Goal: Task Accomplishment & Management: Manage account settings

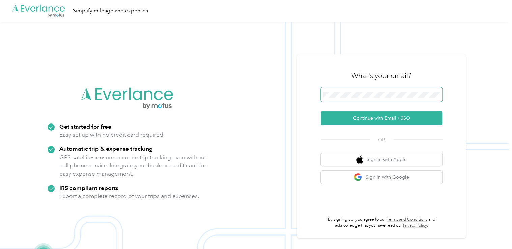
click at [393, 91] on span at bounding box center [381, 94] width 121 height 14
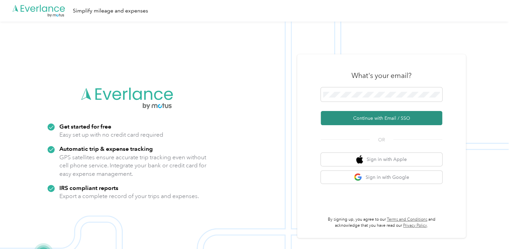
click at [362, 117] on button "Continue with Email / SSO" at bounding box center [381, 118] width 121 height 14
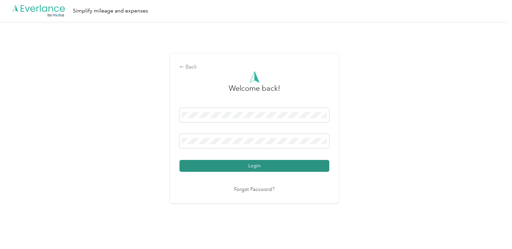
click at [225, 168] on button "Login" at bounding box center [255, 166] width 150 height 12
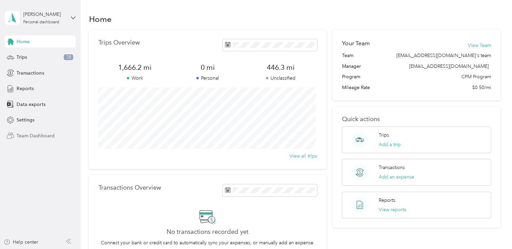
click at [35, 135] on span "Team Dashboard" at bounding box center [36, 135] width 38 height 7
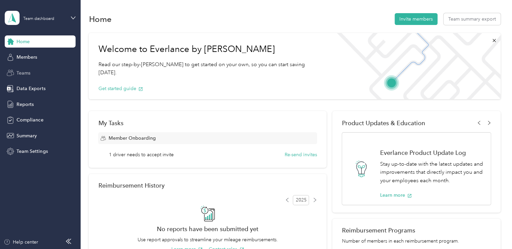
click at [27, 74] on span "Teams" at bounding box center [24, 73] width 14 height 7
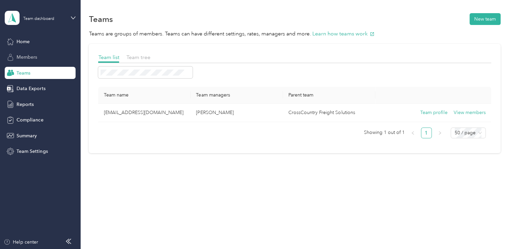
click at [32, 59] on span "Members" at bounding box center [27, 57] width 21 height 7
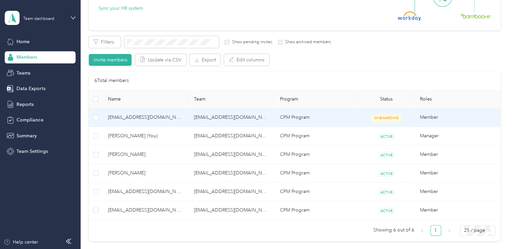
scroll to position [101, 0]
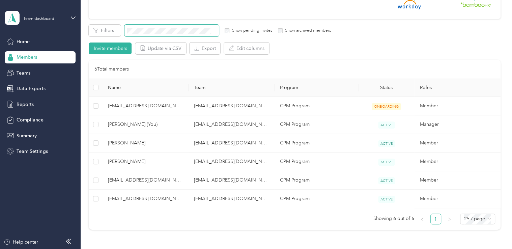
click at [152, 33] on span at bounding box center [172, 31] width 94 height 12
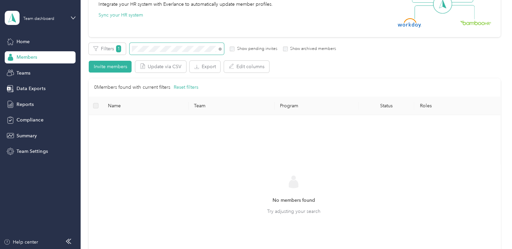
scroll to position [101, 0]
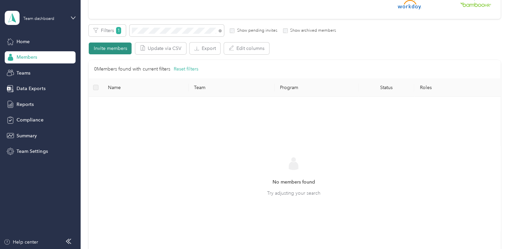
click at [113, 47] on button "Invite members" at bounding box center [110, 49] width 43 height 12
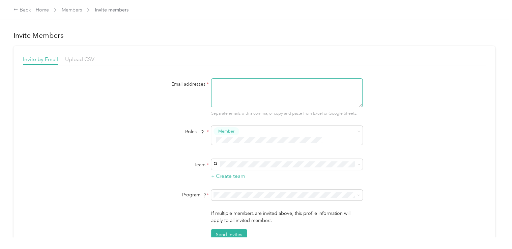
click at [228, 92] on textarea at bounding box center [287, 92] width 152 height 29
type textarea "[EMAIL_ADDRESS][DOMAIN_NAME]"
click at [436, 95] on div "Email addresses * [EMAIL_ADDRESS][DOMAIN_NAME] Separate emails with a comma, or…" at bounding box center [254, 159] width 463 height 162
click at [227, 169] on div "[EMAIL_ADDRESS][DOMAIN_NAME] [PERSON_NAME]" at bounding box center [286, 168] width 142 height 15
click at [228, 229] on button "Send Invites" at bounding box center [229, 235] width 36 height 12
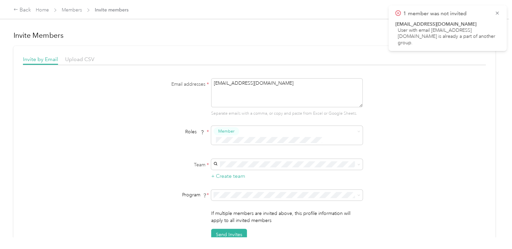
click at [419, 132] on div "Email addresses * [EMAIL_ADDRESS][DOMAIN_NAME] Separate emails with a comma, or…" at bounding box center [254, 159] width 463 height 162
click at [497, 13] on icon at bounding box center [497, 12] width 3 height 3
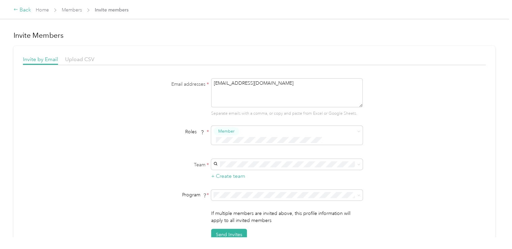
click at [17, 9] on icon at bounding box center [15, 9] width 5 height 5
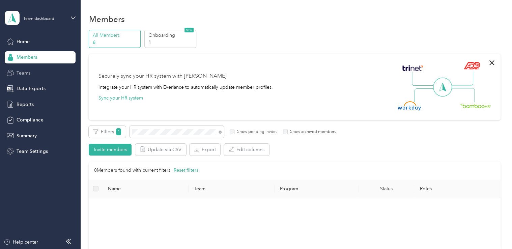
click at [28, 73] on span "Teams" at bounding box center [24, 73] width 14 height 7
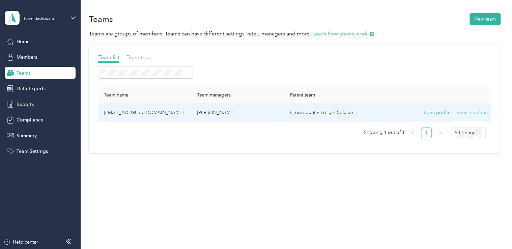
click at [470, 112] on button "View members" at bounding box center [473, 112] width 32 height 7
